Goal: Task Accomplishment & Management: Use online tool/utility

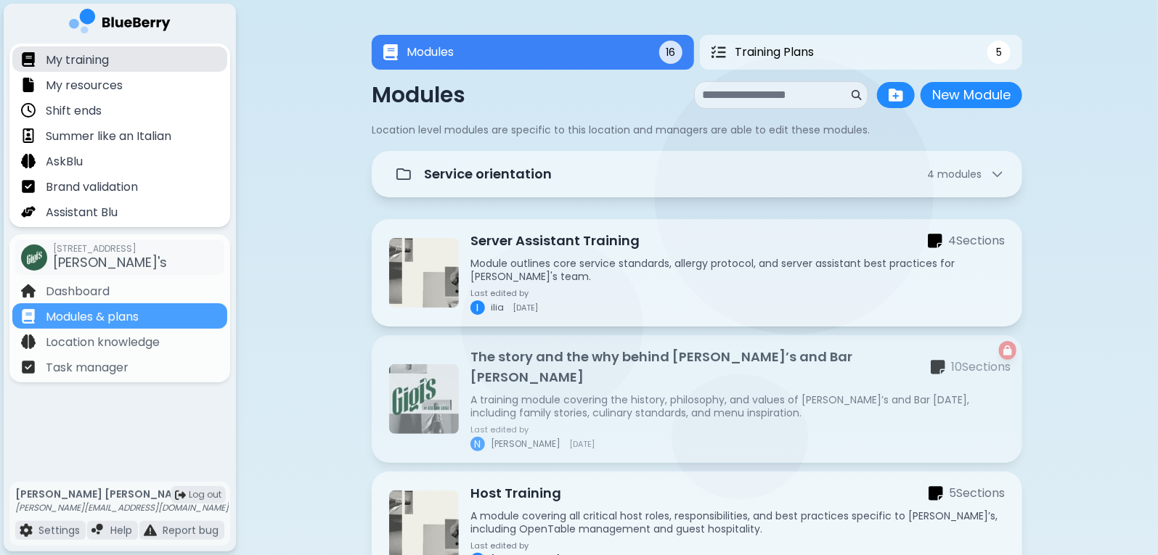
click at [97, 67] on p "My training" at bounding box center [77, 60] width 63 height 17
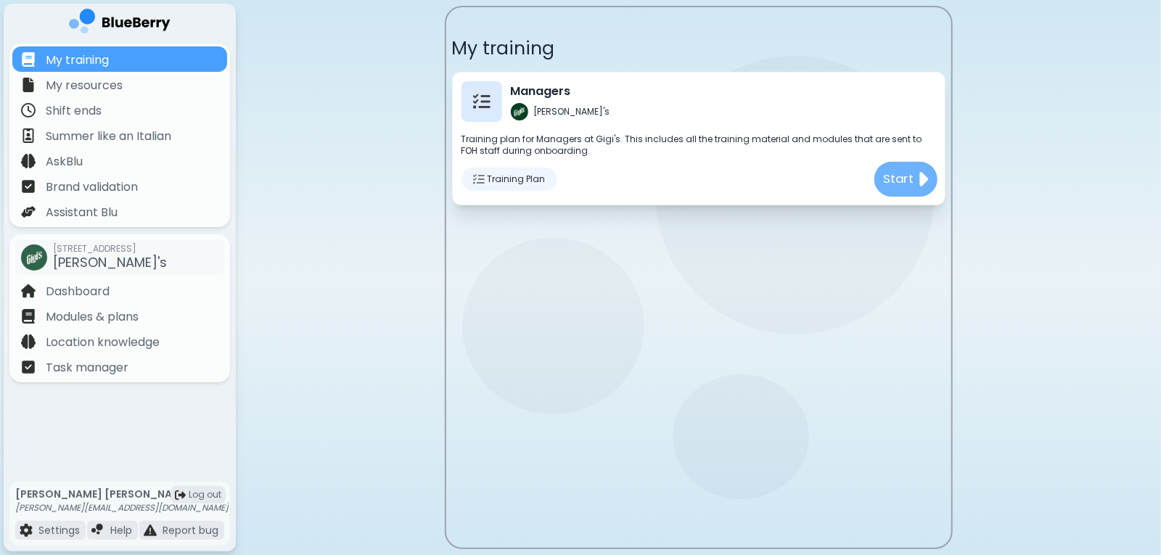
click at [911, 179] on p "Start" at bounding box center [898, 179] width 30 height 18
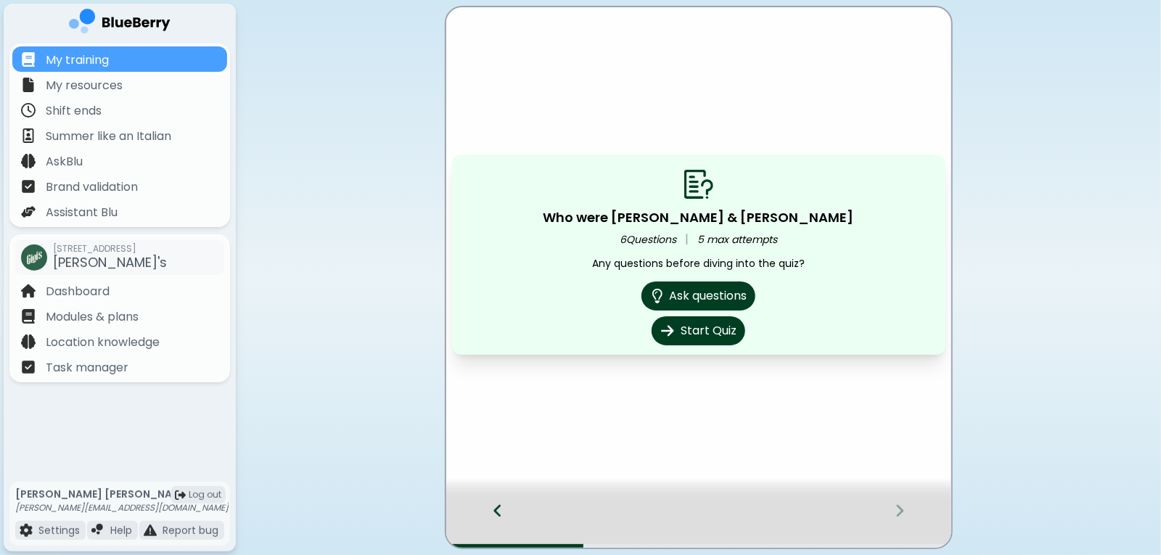
click at [505, 512] on div at bounding box center [490, 524] width 89 height 48
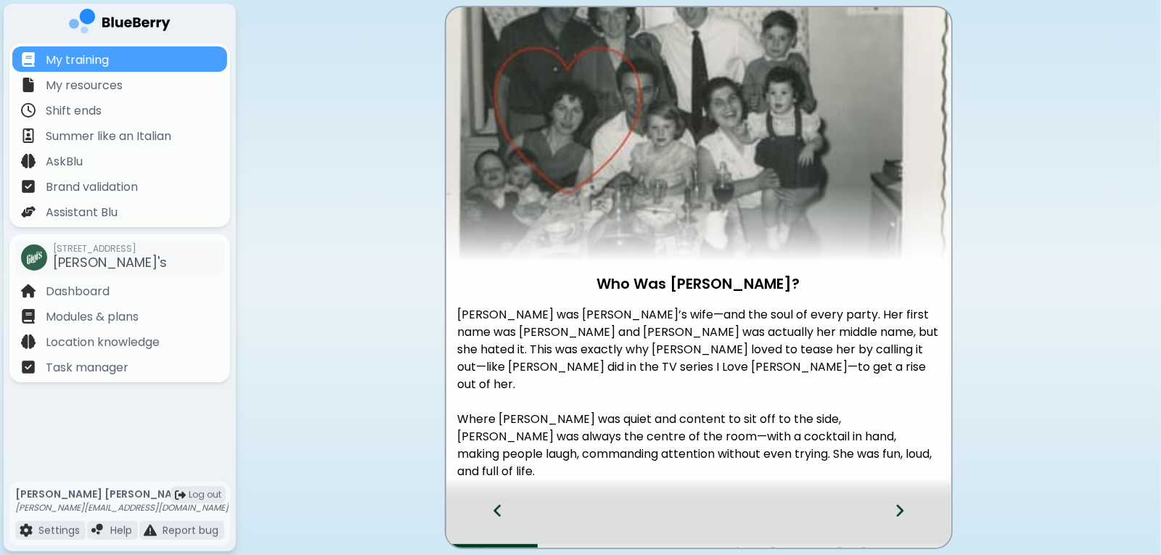
click at [505, 512] on div at bounding box center [490, 524] width 89 height 48
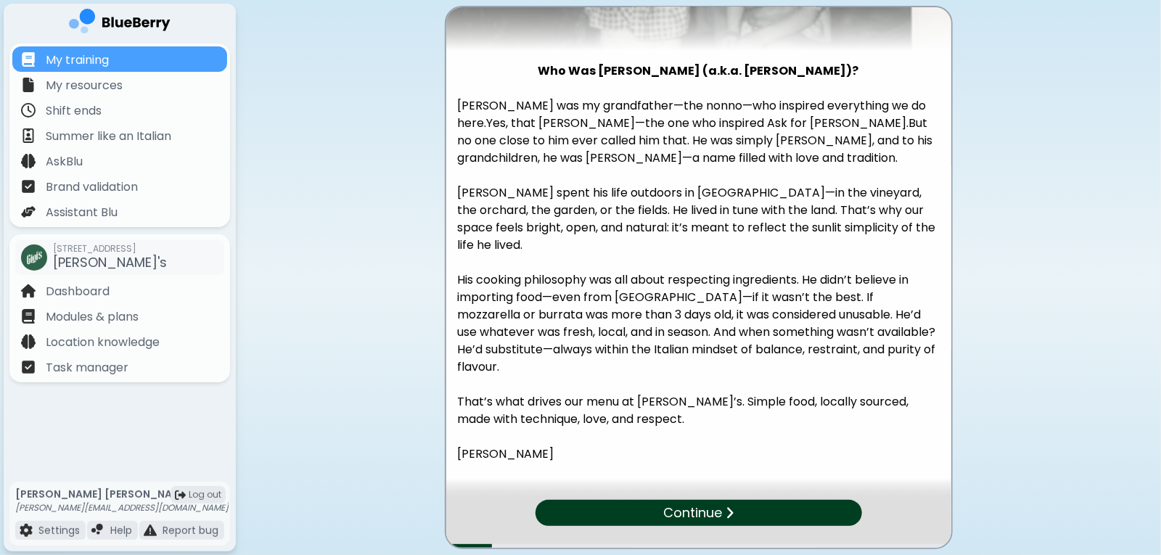
scroll to position [230, 0]
